Goal: Transaction & Acquisition: Purchase product/service

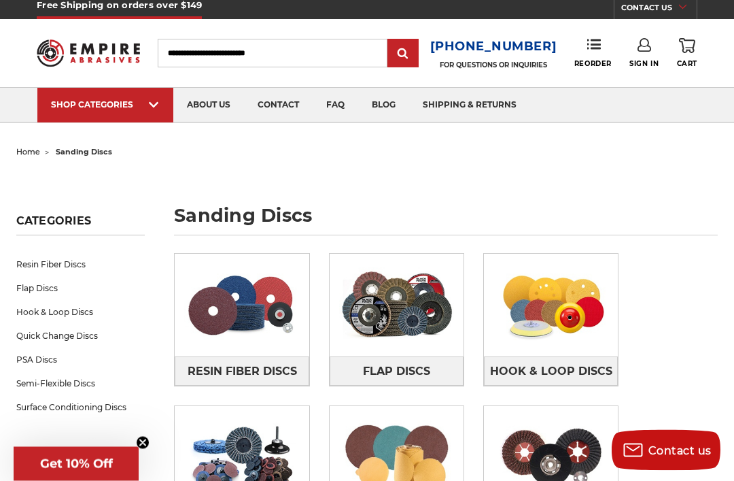
scroll to position [7, 0]
click at [427, 314] on img at bounding box center [397, 305] width 134 height 94
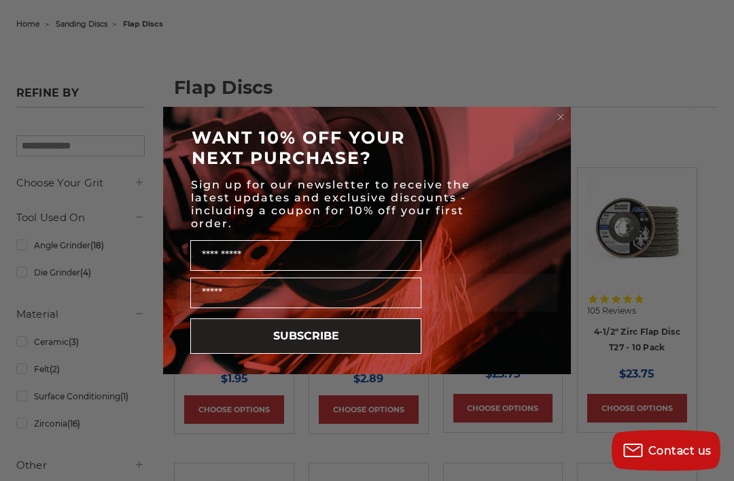
click at [564, 124] on circle "Close dialog" at bounding box center [561, 117] width 13 height 13
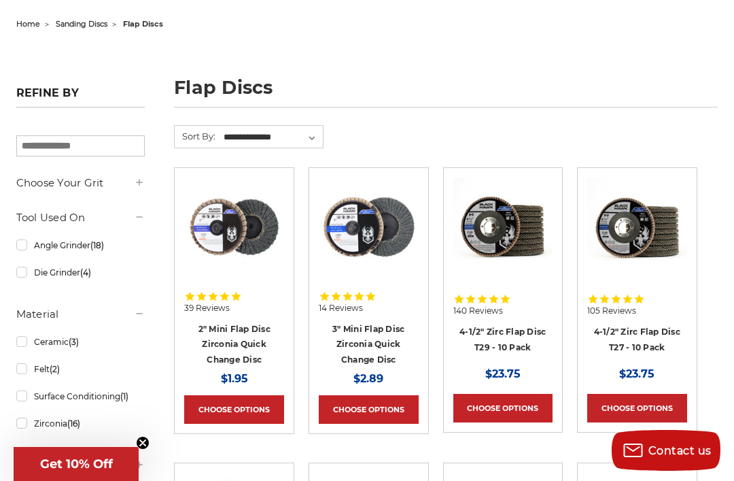
click at [506, 344] on link "4-1/2" Zirc Flap Disc T29 - 10 Pack" at bounding box center [503, 339] width 86 height 26
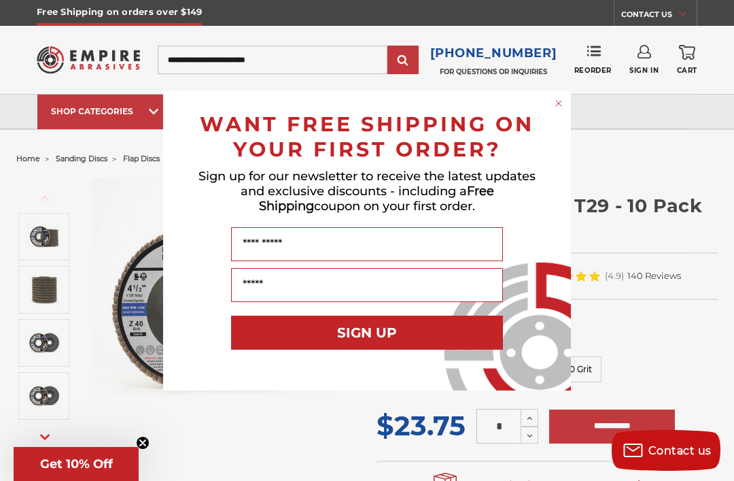
click at [561, 103] on circle "Close dialog" at bounding box center [559, 103] width 13 height 13
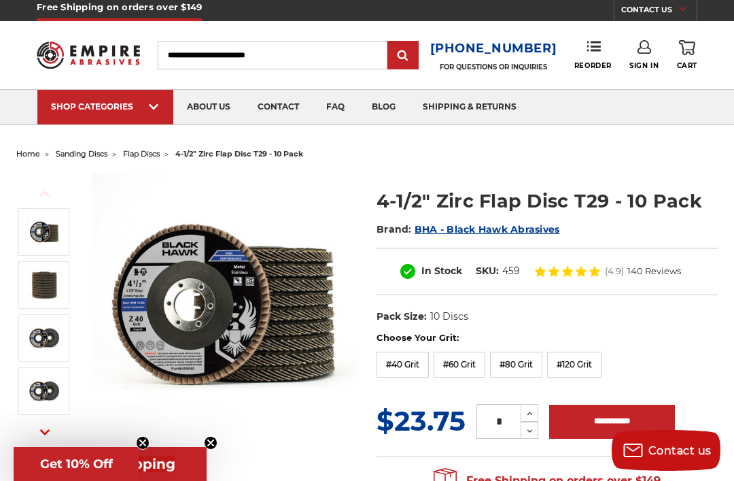
scroll to position [5, 0]
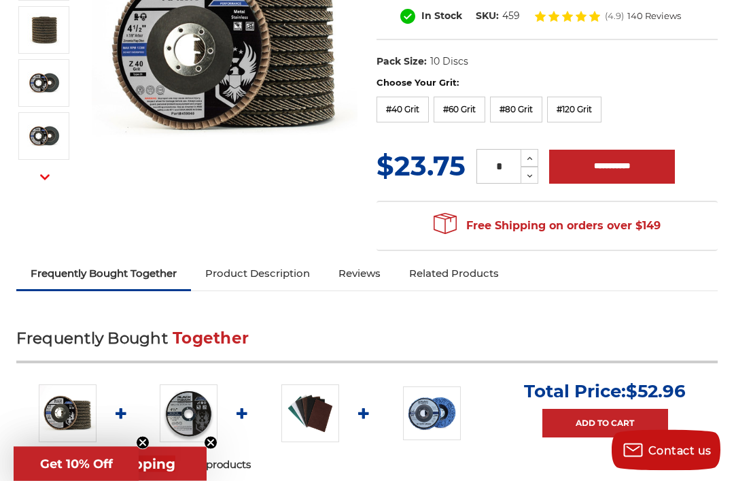
click at [403, 103] on label "#40 Grit" at bounding box center [403, 110] width 52 height 26
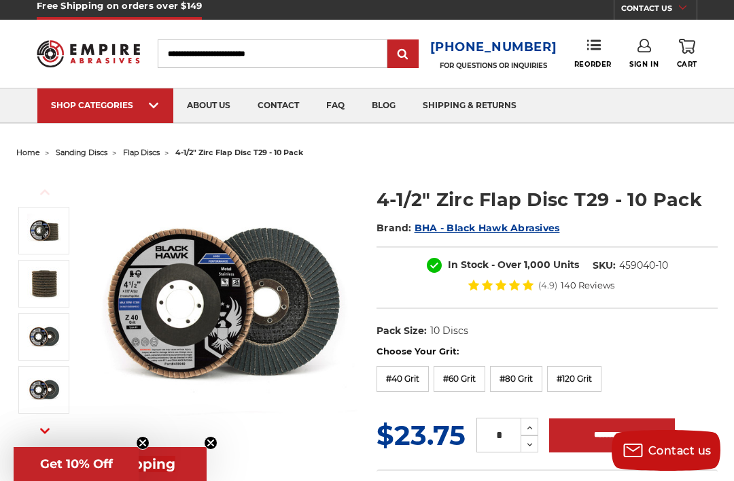
scroll to position [0, 0]
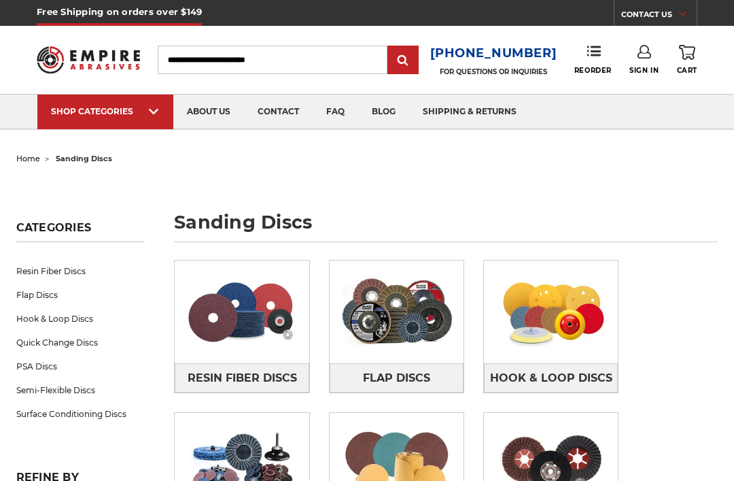
scroll to position [50, 0]
